Goal: Information Seeking & Learning: Learn about a topic

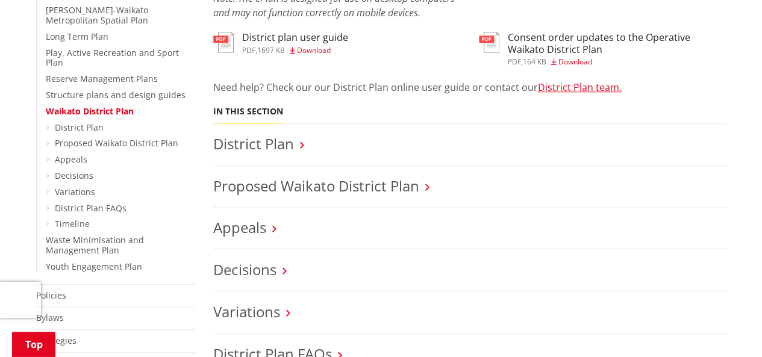
scroll to position [421, 0]
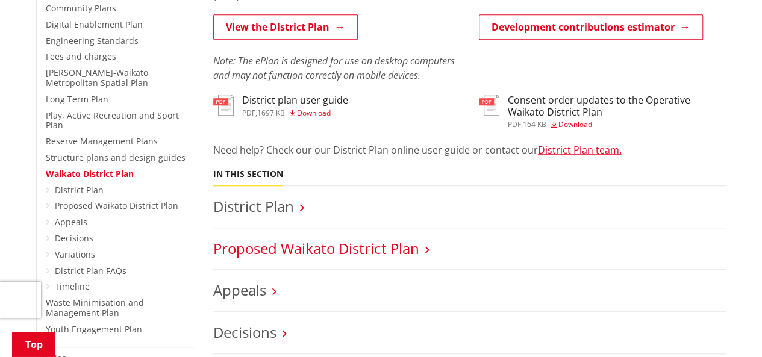
click at [346, 238] on link "Proposed Waikato District Plan" at bounding box center [316, 248] width 206 height 20
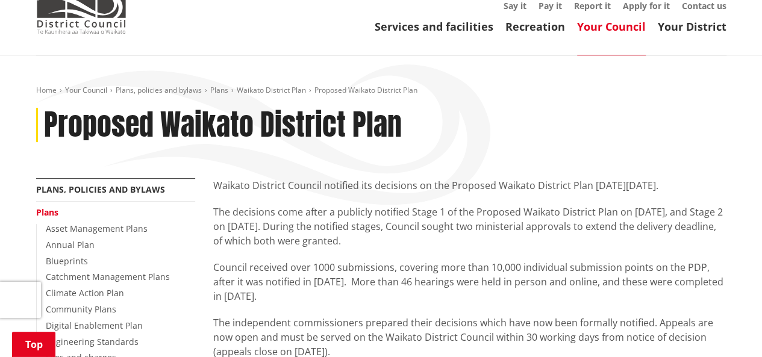
scroll to position [301, 0]
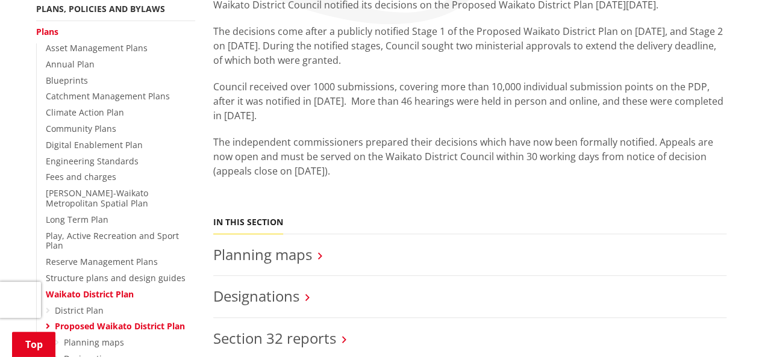
click at [92, 320] on link "Proposed Waikato District Plan" at bounding box center [120, 325] width 130 height 11
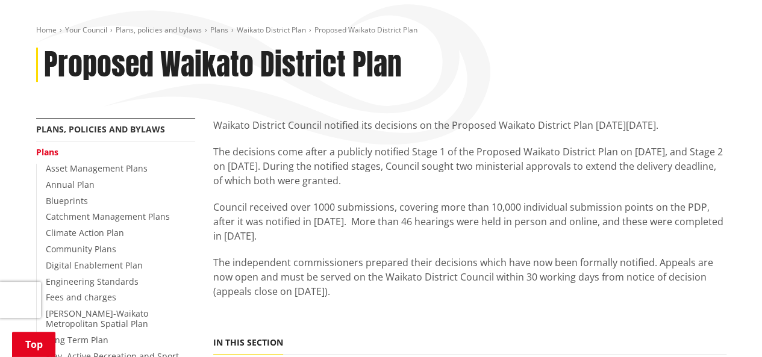
scroll to position [241, 0]
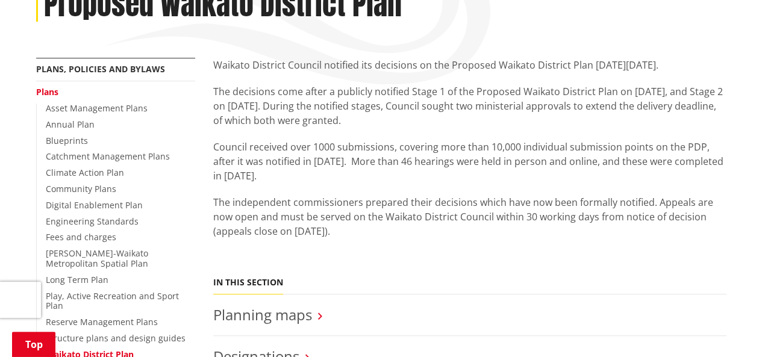
click at [79, 349] on link "Waikato District Plan" at bounding box center [90, 354] width 88 height 11
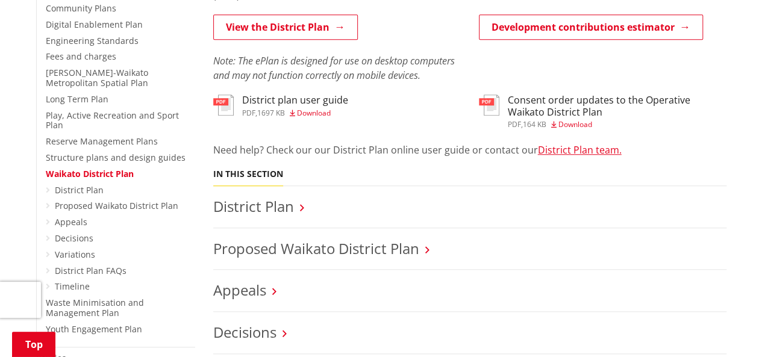
scroll to position [361, 0]
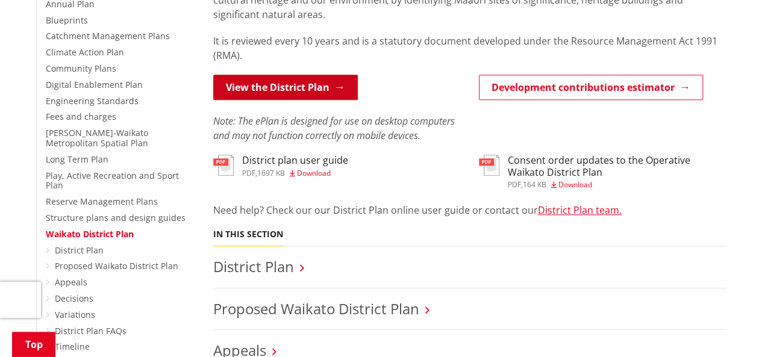
click at [258, 75] on link "View the District Plan" at bounding box center [285, 87] width 145 height 25
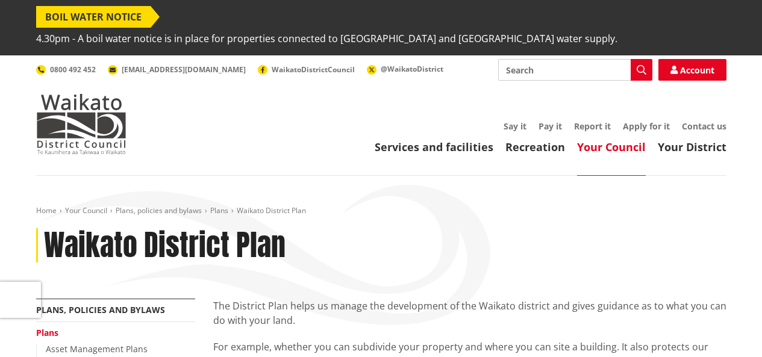
scroll to position [361, 0]
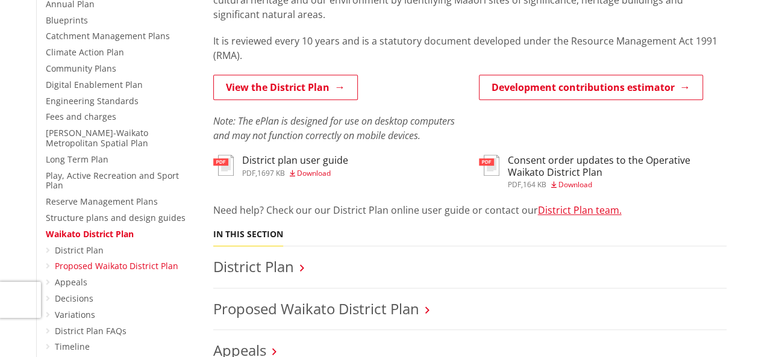
click at [69, 260] on link "Proposed Waikato District Plan" at bounding box center [116, 265] width 123 height 11
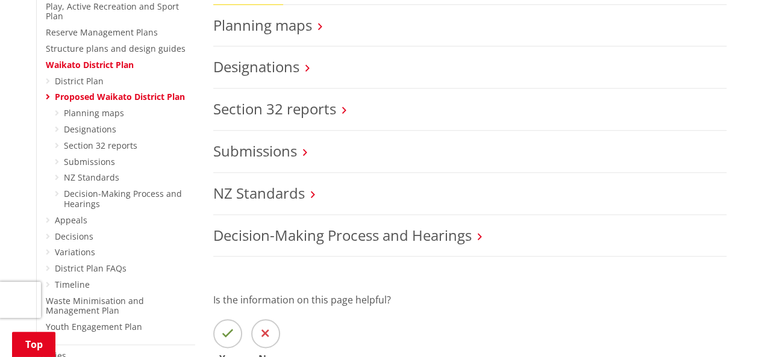
scroll to position [542, 0]
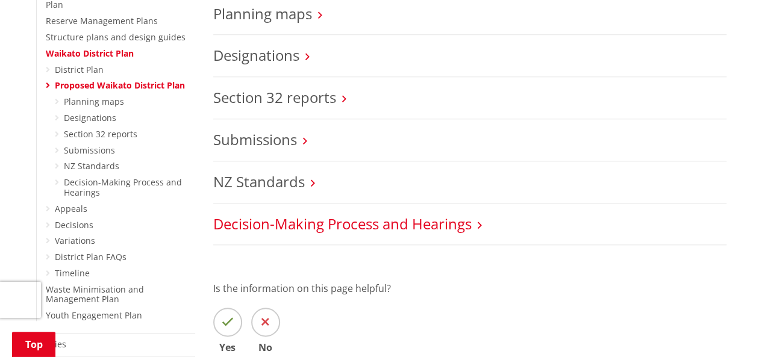
click at [271, 214] on link "Decision-Making Process and Hearings" at bounding box center [342, 224] width 258 height 20
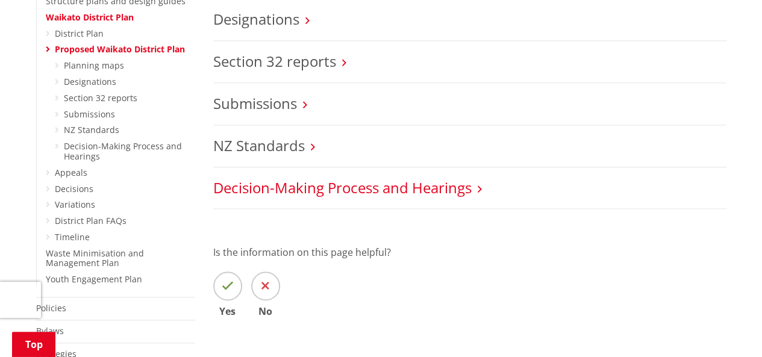
scroll to position [602, 0]
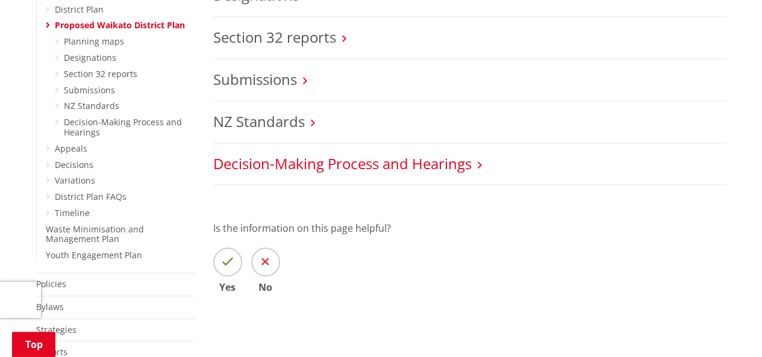
click at [346, 154] on link "Decision-Making Process and Hearings" at bounding box center [342, 164] width 258 height 20
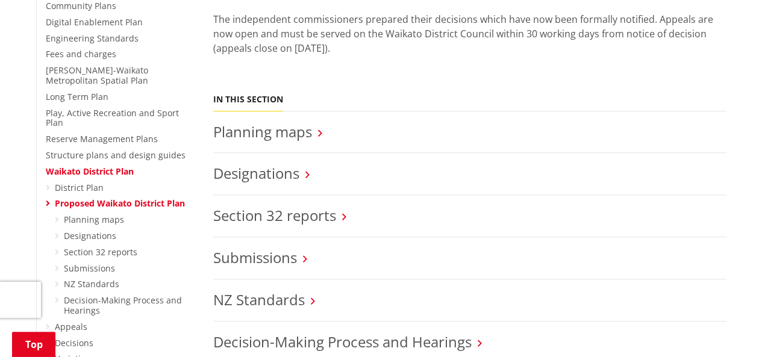
scroll to position [421, 0]
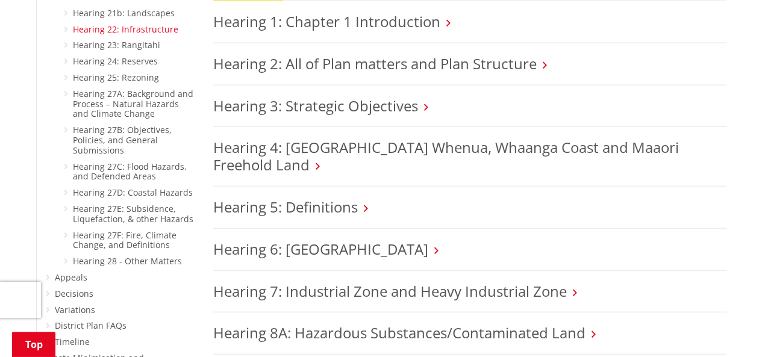
scroll to position [1385, 0]
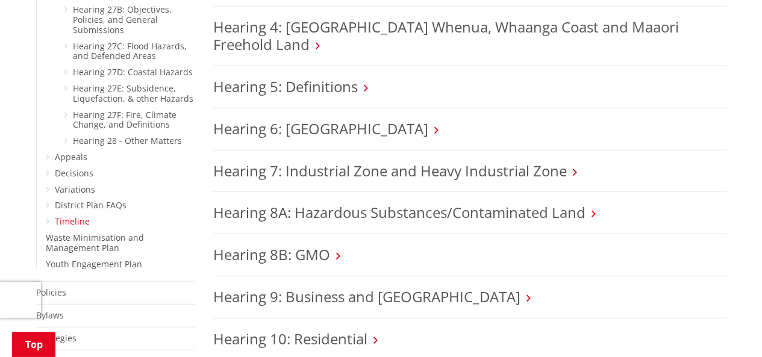
click at [83, 216] on link "Timeline" at bounding box center [72, 221] width 35 height 11
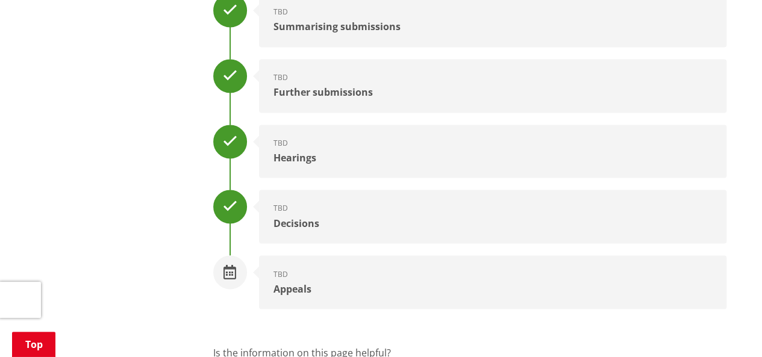
scroll to position [1024, 0]
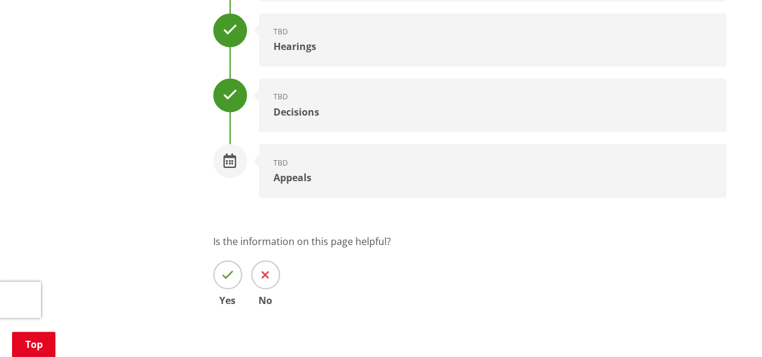
click at [285, 172] on div "Appeals" at bounding box center [492, 177] width 438 height 11
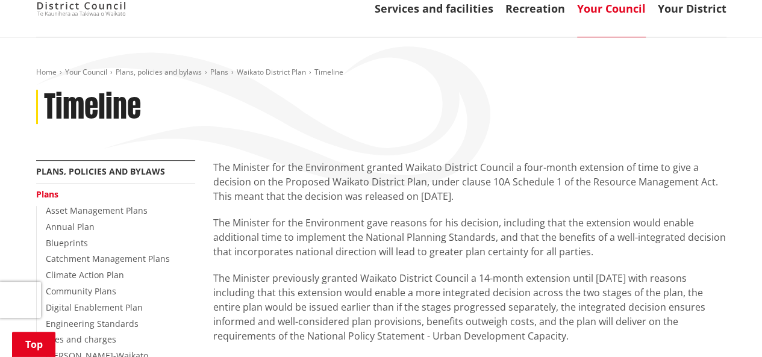
scroll to position [0, 0]
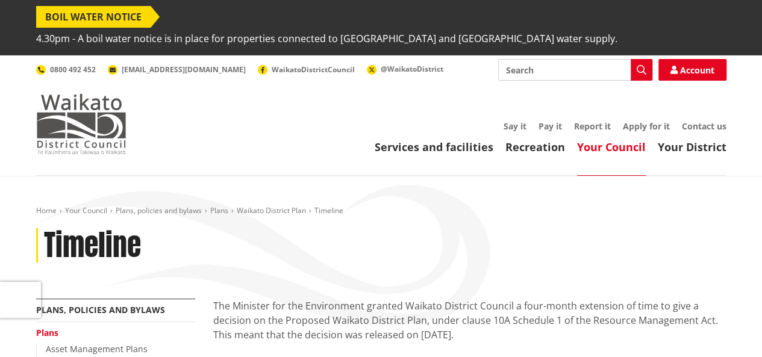
click at [48, 94] on img at bounding box center [81, 124] width 90 height 60
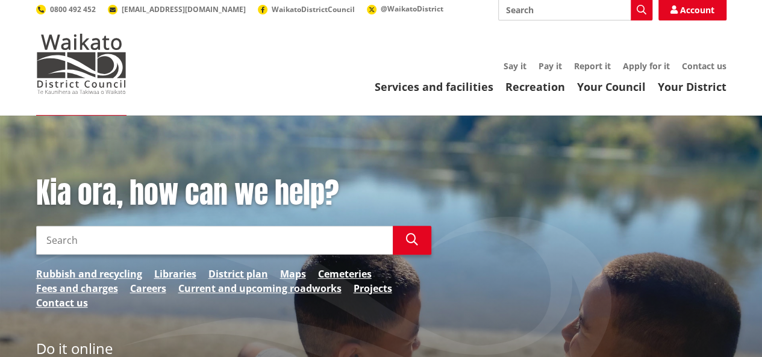
scroll to position [60, 0]
click at [230, 267] on link "District plan" at bounding box center [238, 274] width 60 height 14
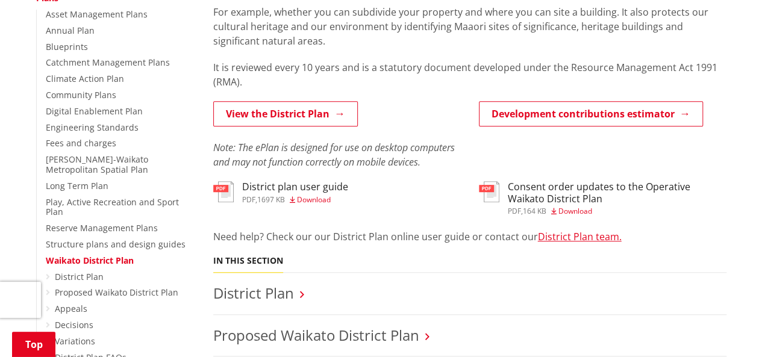
scroll to position [361, 0]
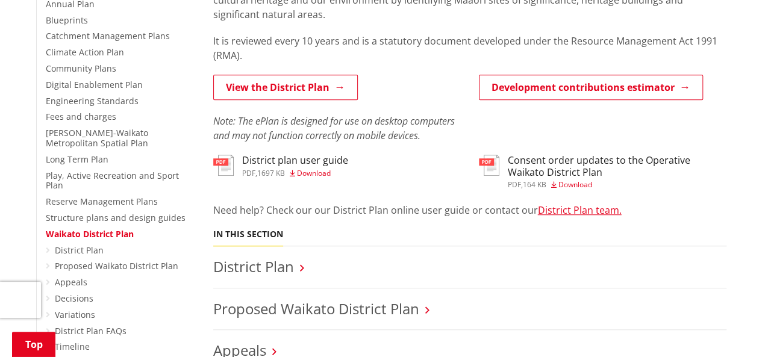
click at [533, 155] on h3 "Consent order updates to the Operative Waikato District Plan" at bounding box center [617, 166] width 219 height 23
